Goal: Task Accomplishment & Management: Manage account settings

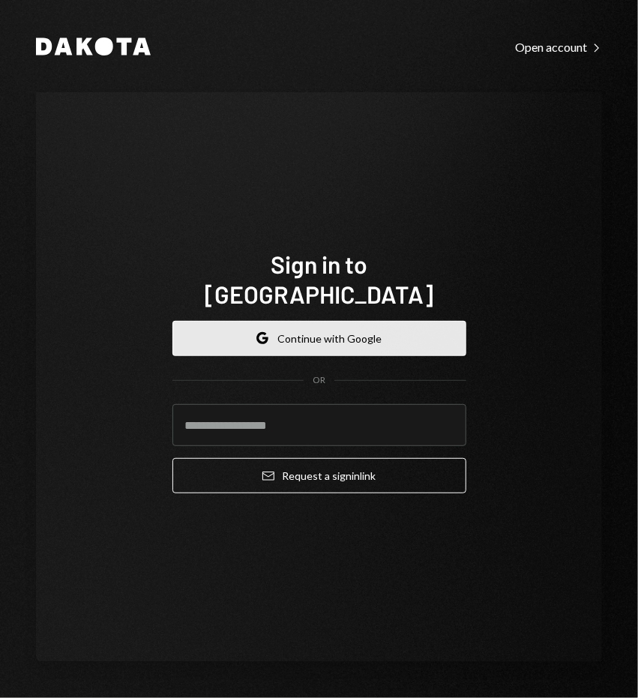
click at [335, 330] on button "Google Continue with Google" at bounding box center [320, 338] width 294 height 35
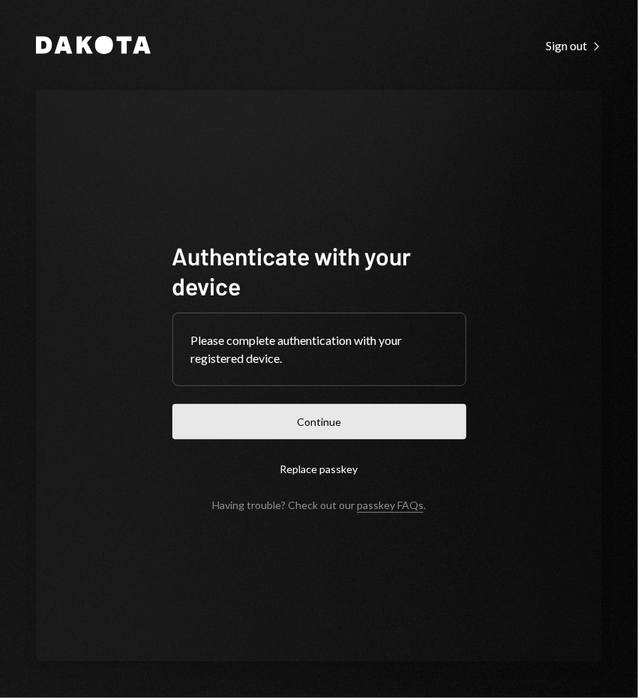
click at [227, 419] on button "Continue" at bounding box center [320, 421] width 294 height 35
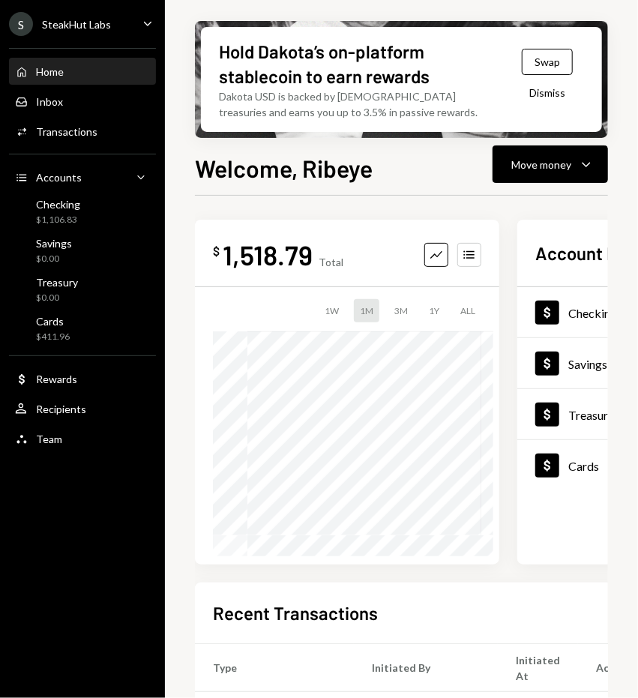
click at [84, 309] on div "Home Home Inbox Inbox Activities Transactions Accounts Accounts Caret Down Chec…" at bounding box center [82, 247] width 165 height 416
click at [80, 326] on div "Cards $411.96" at bounding box center [82, 329] width 135 height 29
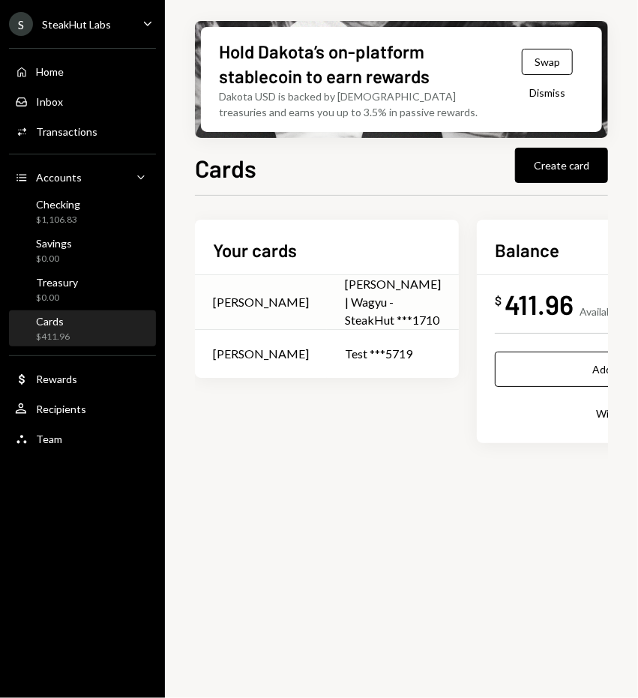
click at [260, 301] on td "[PERSON_NAME]" at bounding box center [261, 302] width 132 height 55
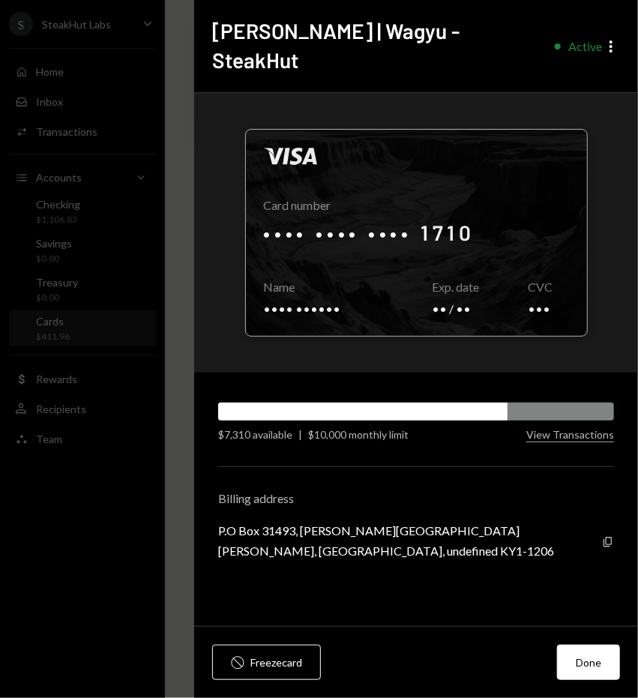
click at [356, 200] on div at bounding box center [416, 233] width 341 height 206
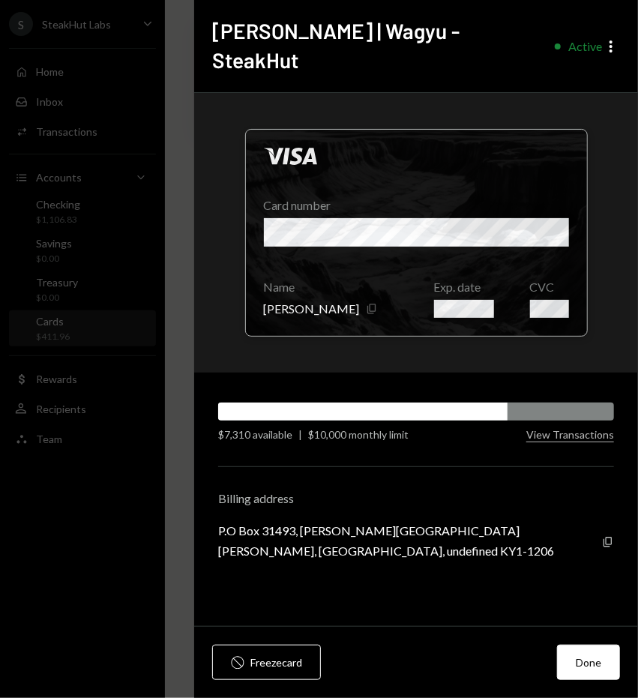
click at [366, 303] on icon "Copy" at bounding box center [372, 309] width 12 height 12
